Goal: Navigation & Orientation: Find specific page/section

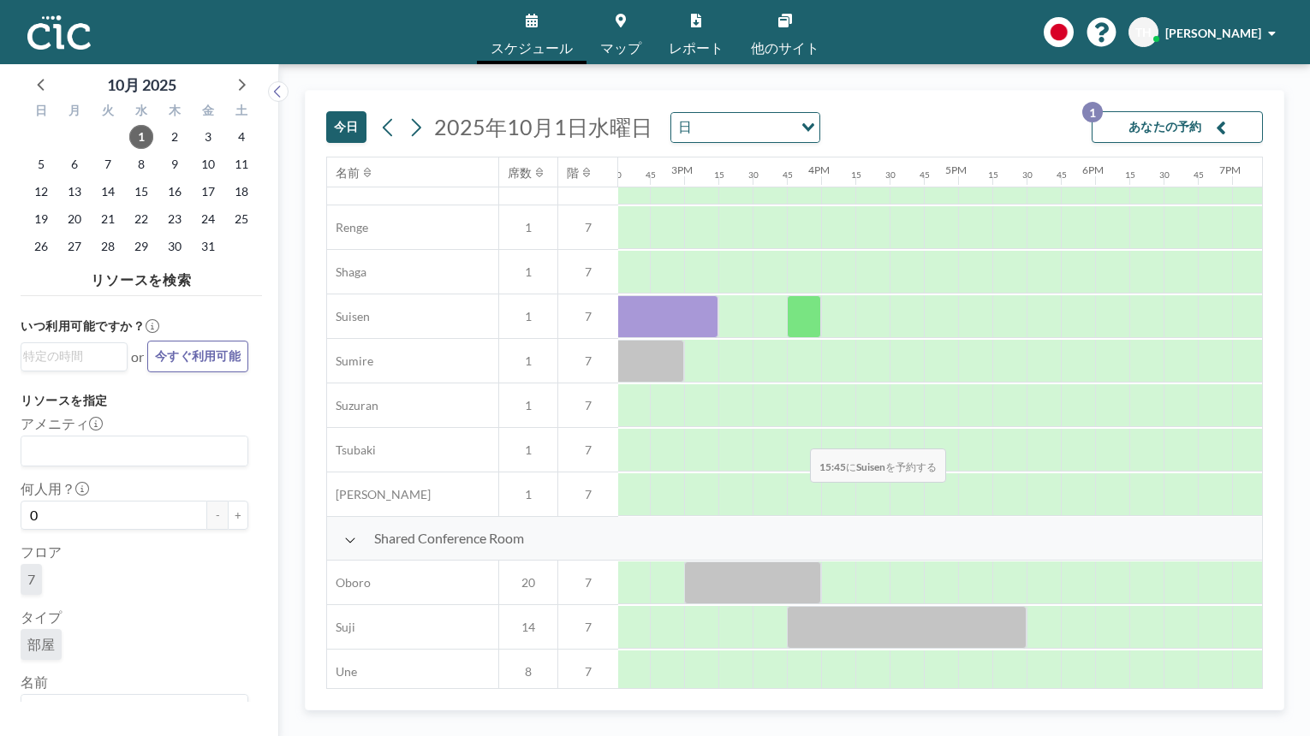
scroll to position [814, 1988]
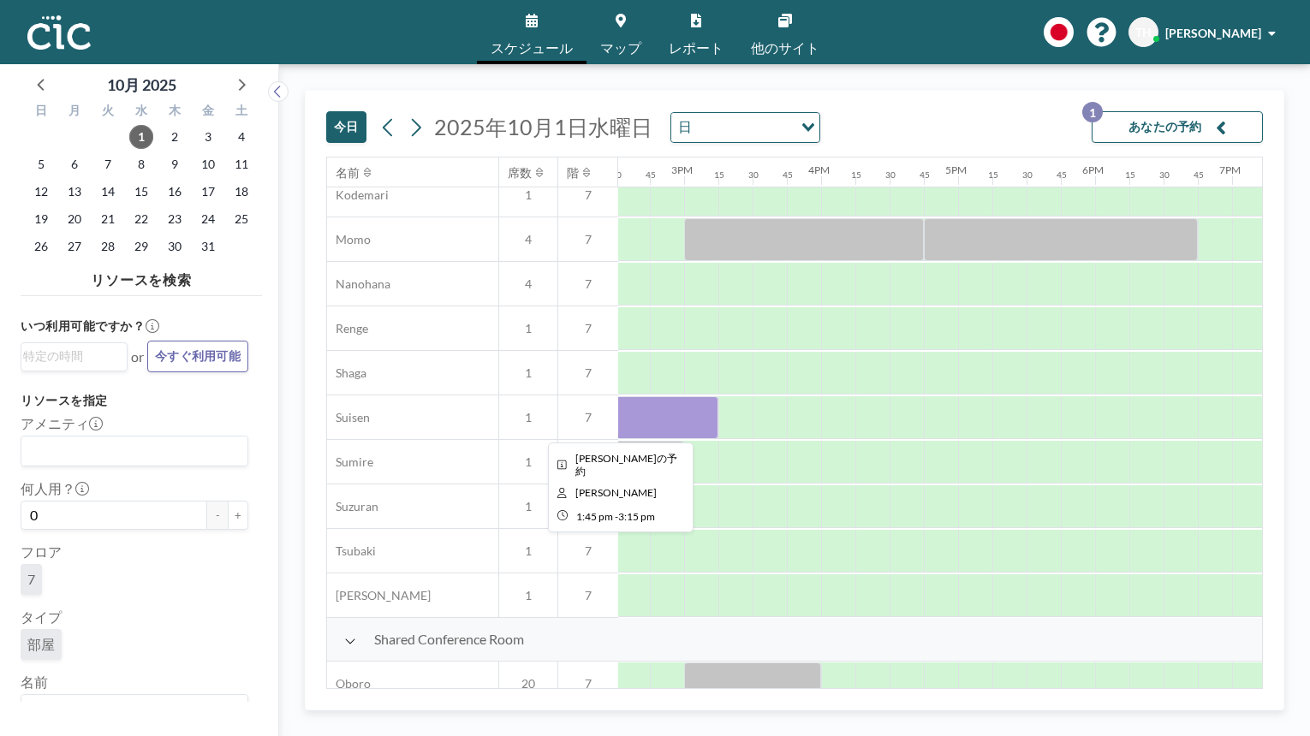
click at [668, 404] on div at bounding box center [615, 417] width 205 height 43
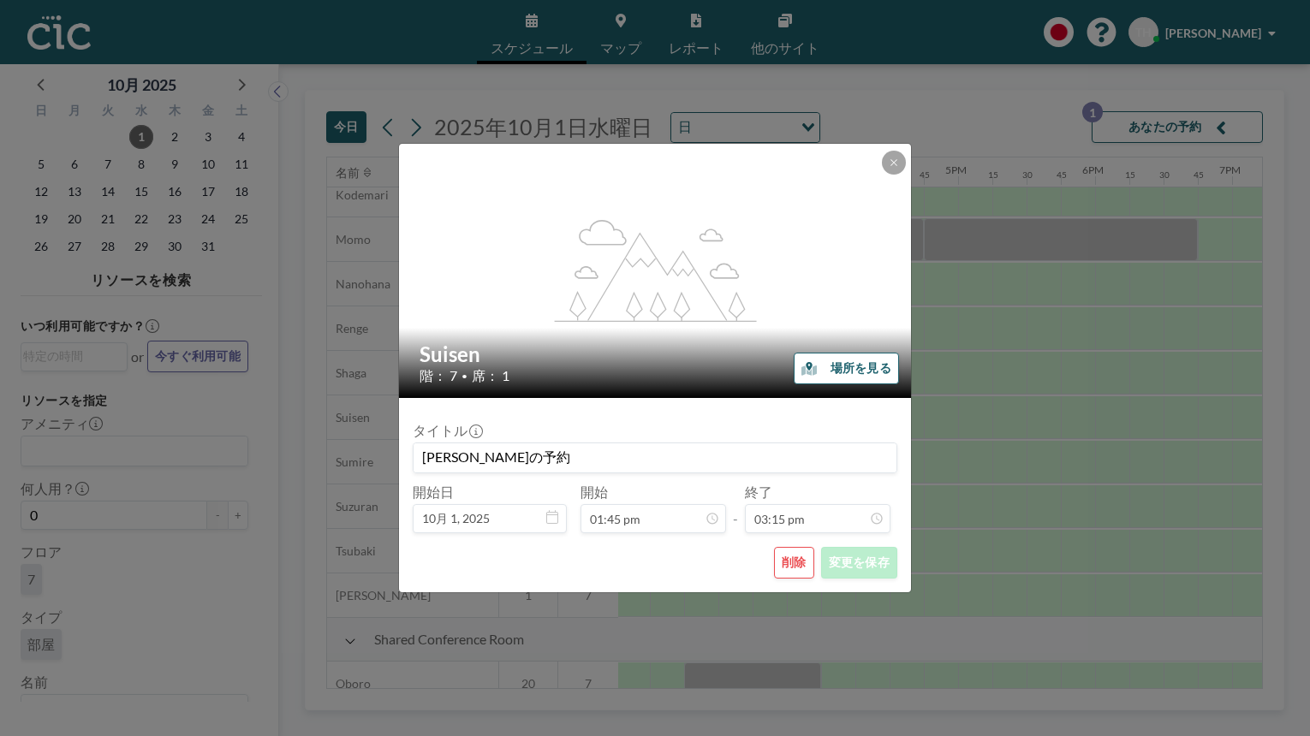
scroll to position [1858, 0]
click at [893, 167] on button at bounding box center [894, 163] width 24 height 24
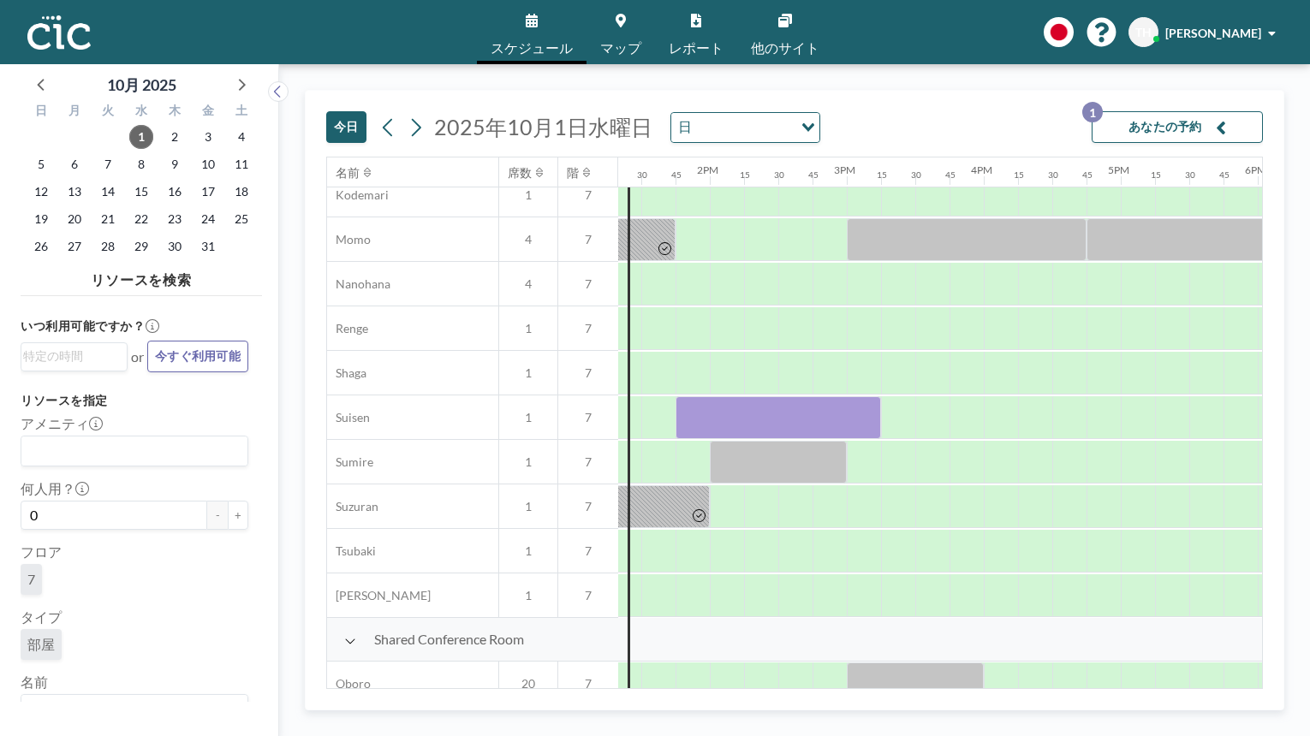
scroll to position [814, 1782]
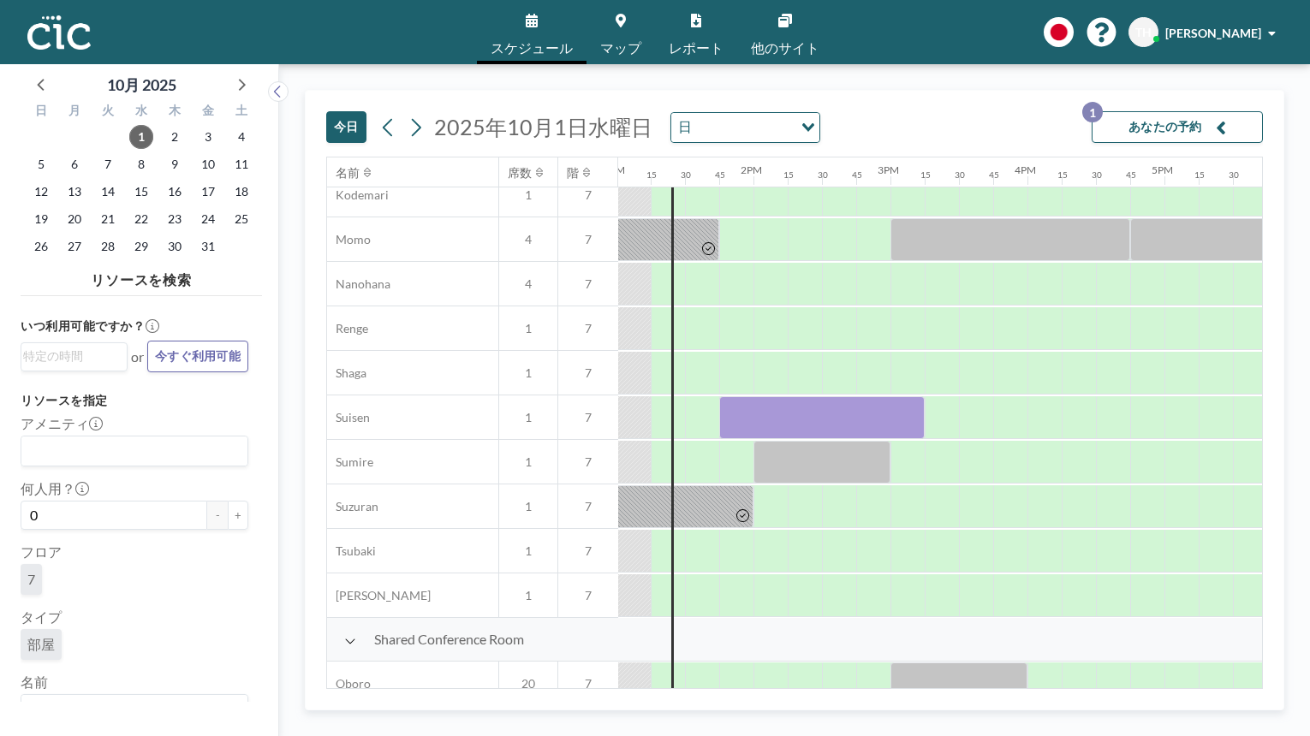
click at [650, 18] on link "マップ" at bounding box center [620, 32] width 68 height 64
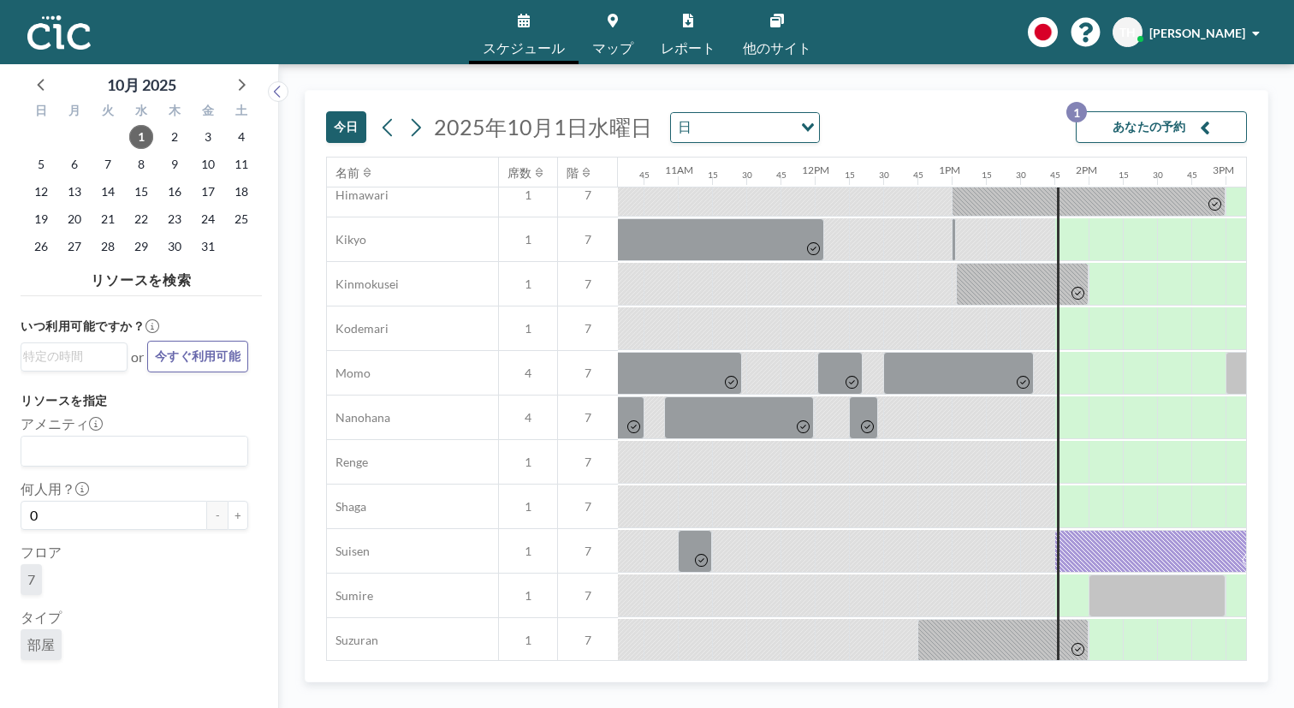
scroll to position [681, 1446]
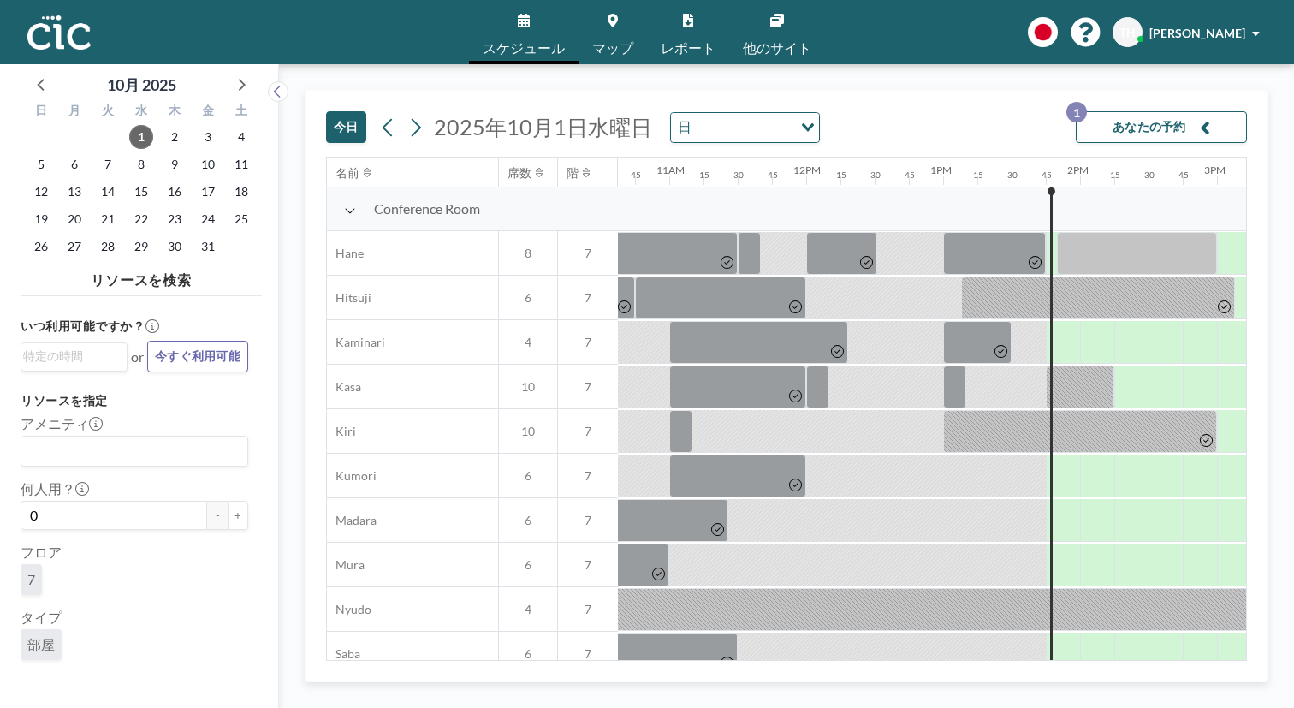
scroll to position [0, 1474]
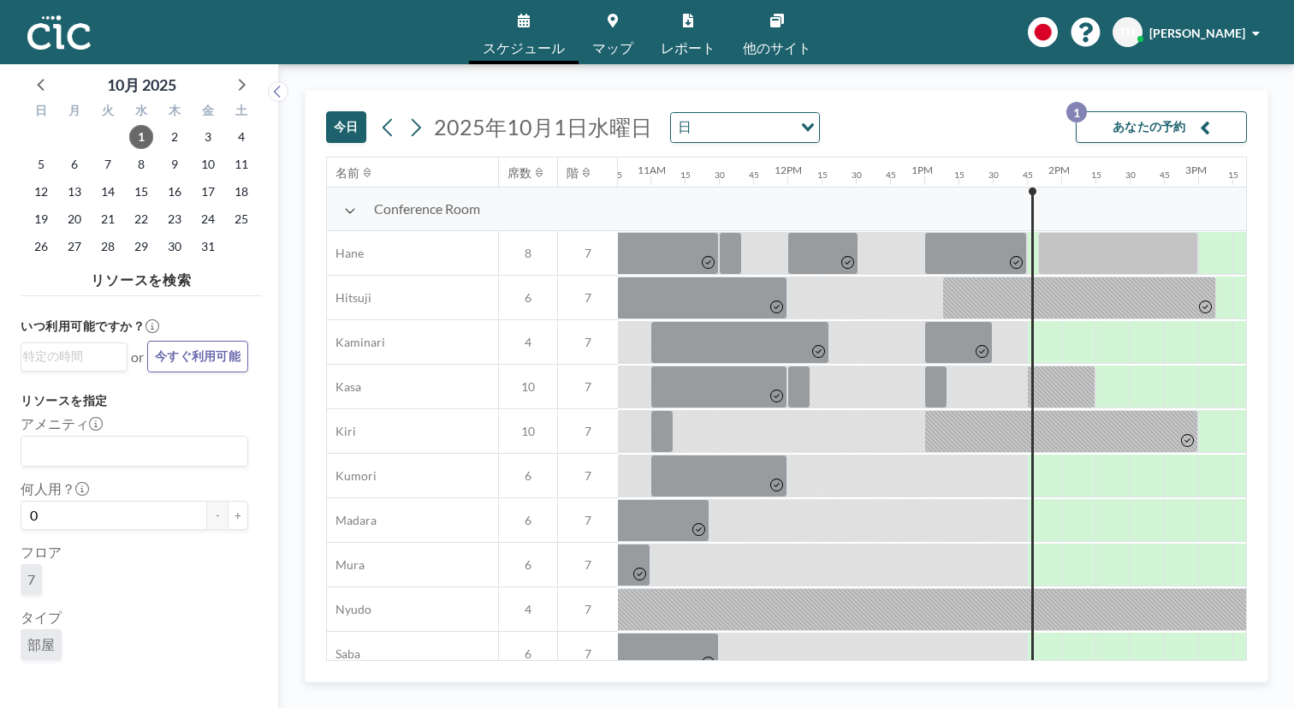
click at [39, 21] on img at bounding box center [58, 32] width 63 height 34
